Goal: Transaction & Acquisition: Purchase product/service

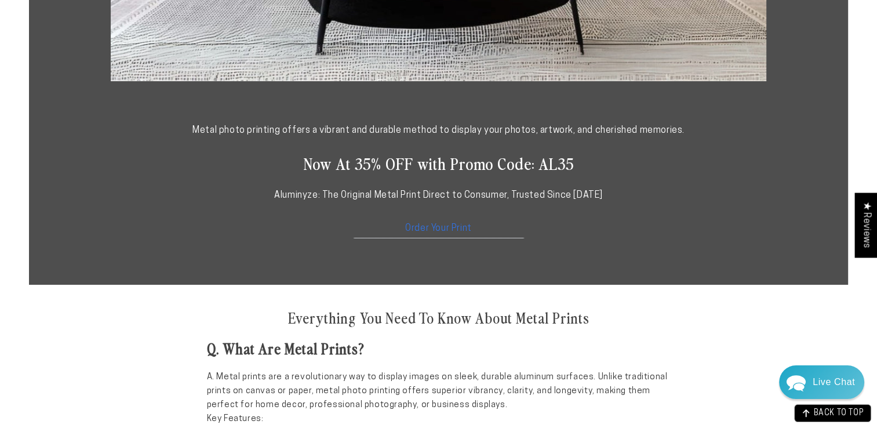
scroll to position [638, 0]
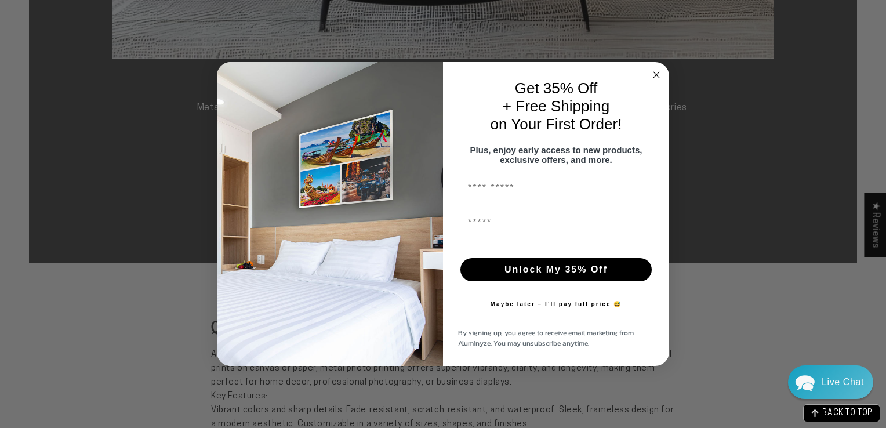
click at [655, 72] on icon "Close dialog" at bounding box center [657, 75] width 6 height 6
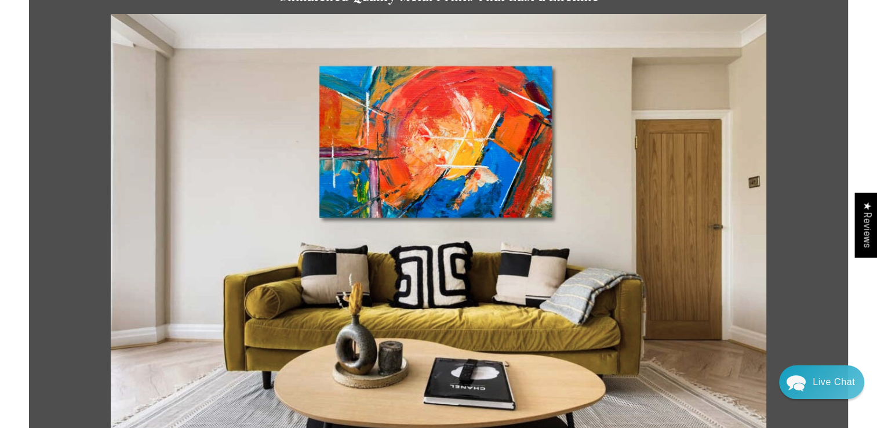
scroll to position [0, 0]
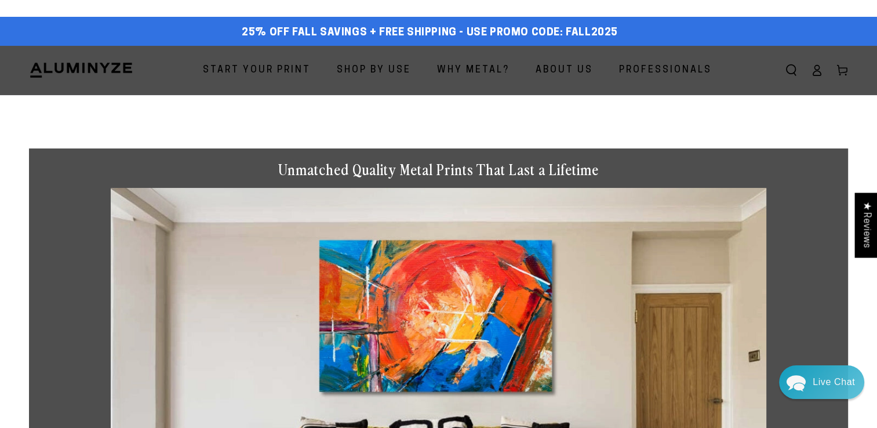
click at [274, 71] on span "Start Your Print" at bounding box center [257, 70] width 108 height 17
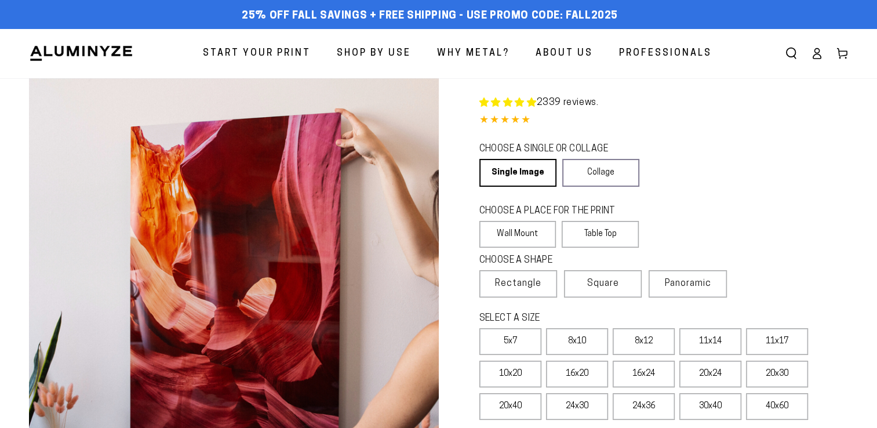
select select "**********"
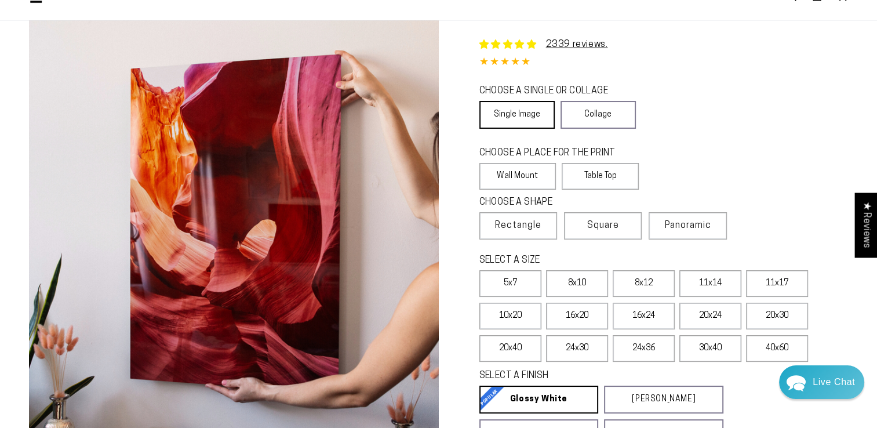
click at [507, 113] on link "Single Image" at bounding box center [517, 115] width 75 height 28
click at [501, 111] on link "Single Image" at bounding box center [517, 115] width 75 height 28
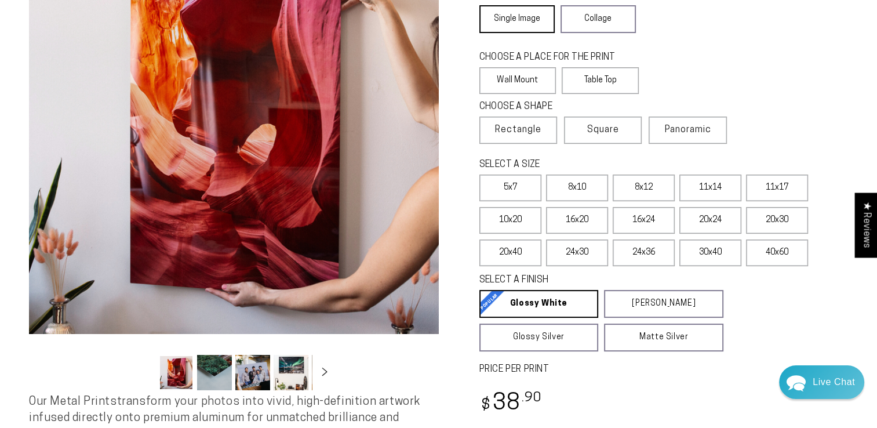
scroll to position [174, 0]
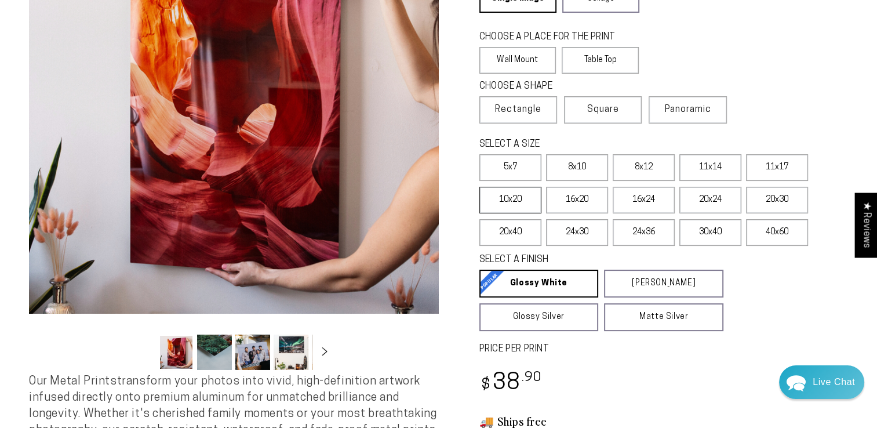
click at [503, 203] on label "10x20" at bounding box center [511, 200] width 62 height 27
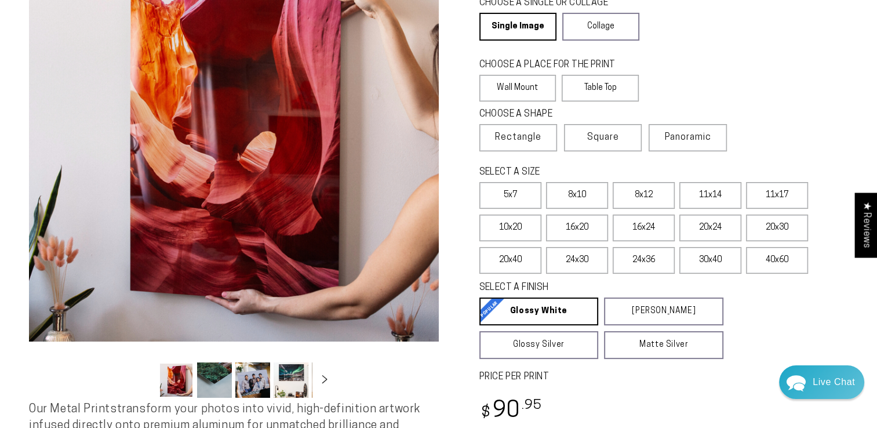
scroll to position [116, 0]
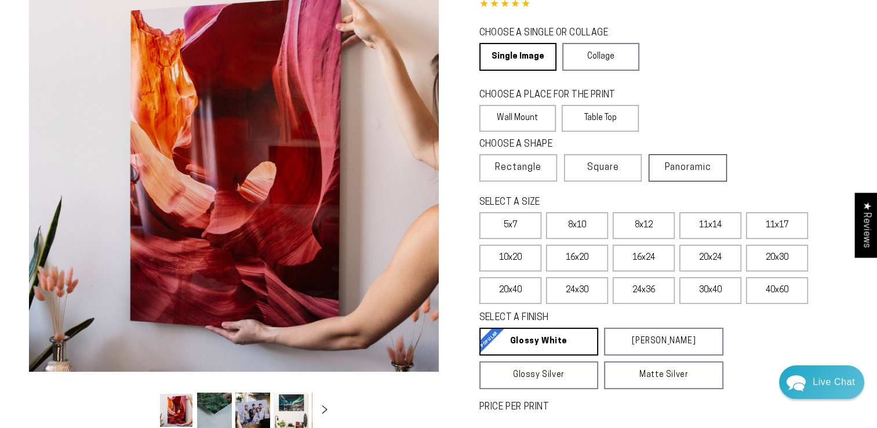
click at [679, 168] on span "Panoramic" at bounding box center [688, 167] width 46 height 9
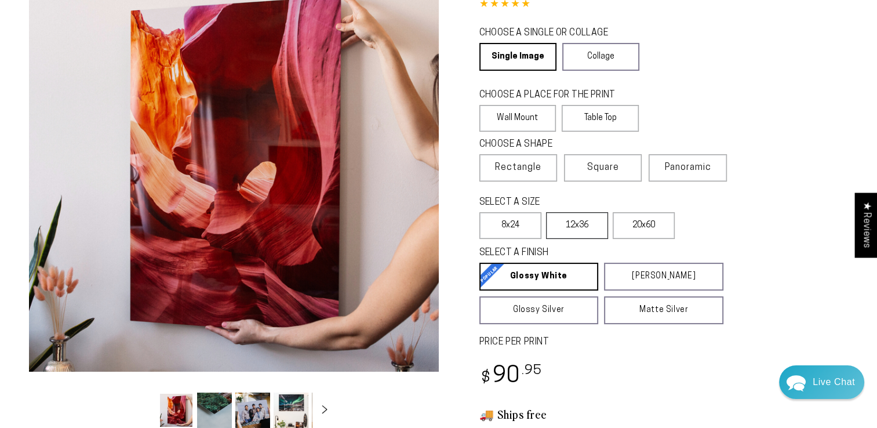
click at [567, 228] on label "12x36" at bounding box center [577, 225] width 62 height 27
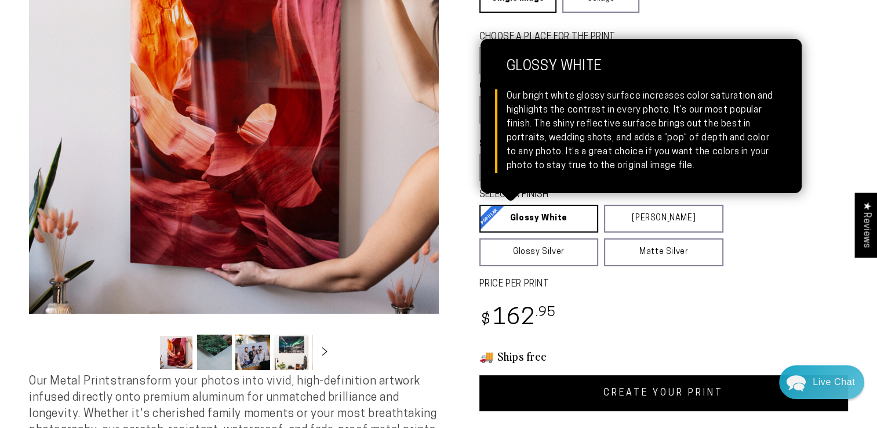
click at [543, 224] on link "Glossy White Glossy White Our bright white glossy surface increases color satur…" at bounding box center [539, 219] width 119 height 28
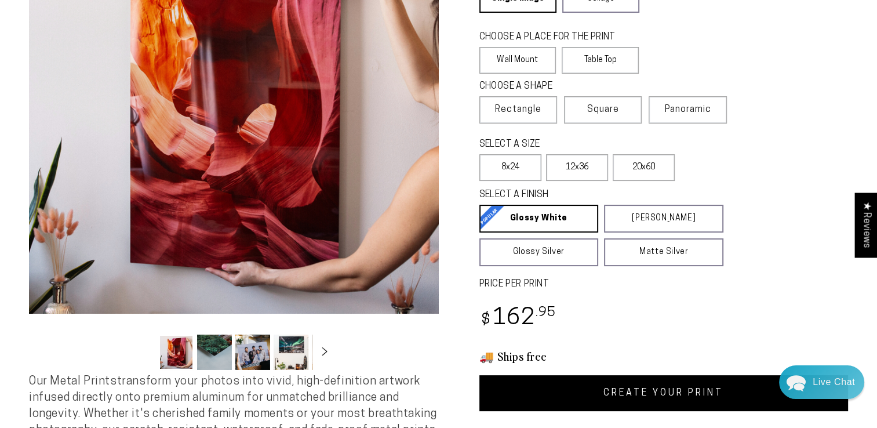
click at [750, 253] on fieldset "SELECT A FINISH Learn more Glossy White Glossy White Our bright white glossy su…" at bounding box center [661, 227] width 362 height 78
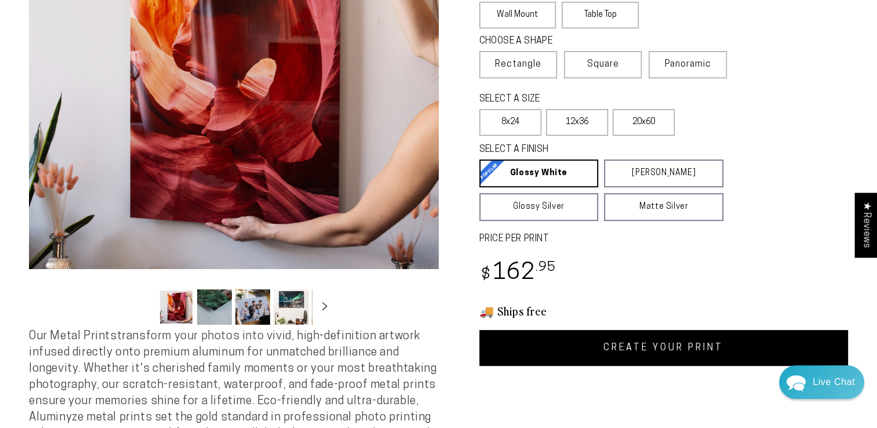
scroll to position [290, 0]
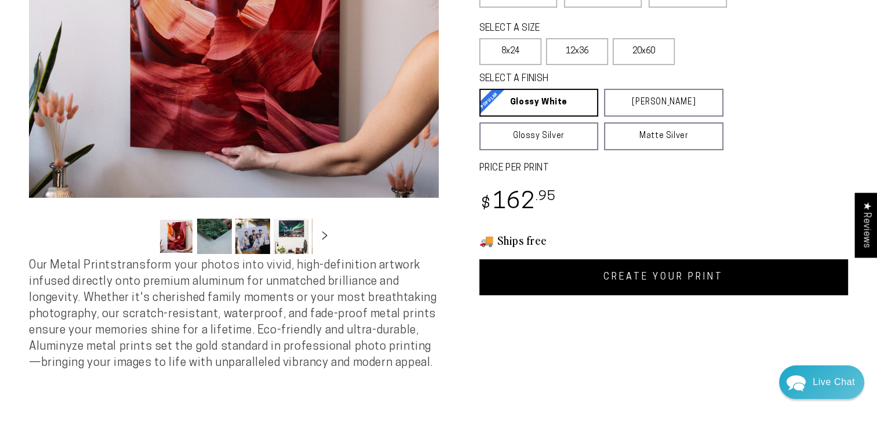
click at [684, 273] on link "CREATE YOUR PRINT" at bounding box center [664, 277] width 369 height 36
